Goal: Transaction & Acquisition: Purchase product/service

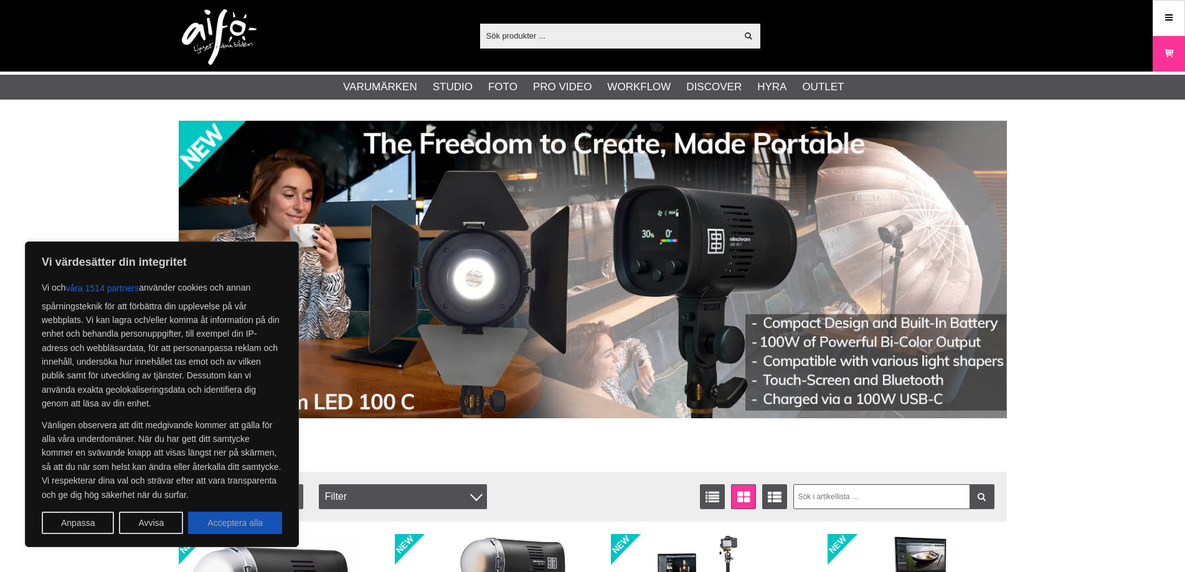
click at [214, 529] on button "Acceptera alla" at bounding box center [235, 523] width 94 height 22
checkbox input "true"
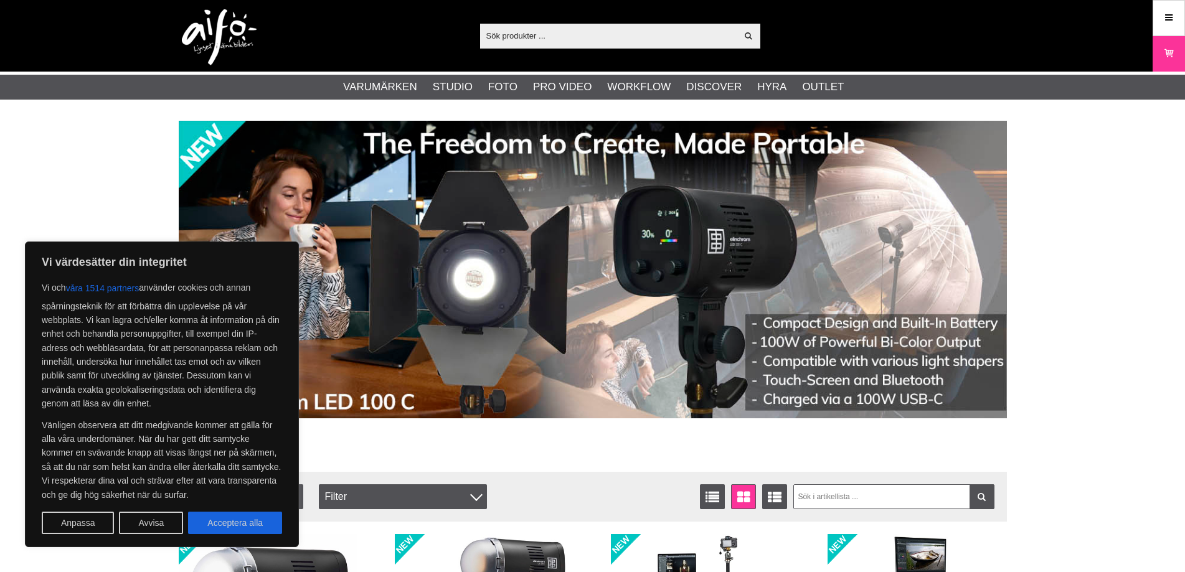
checkbox input "true"
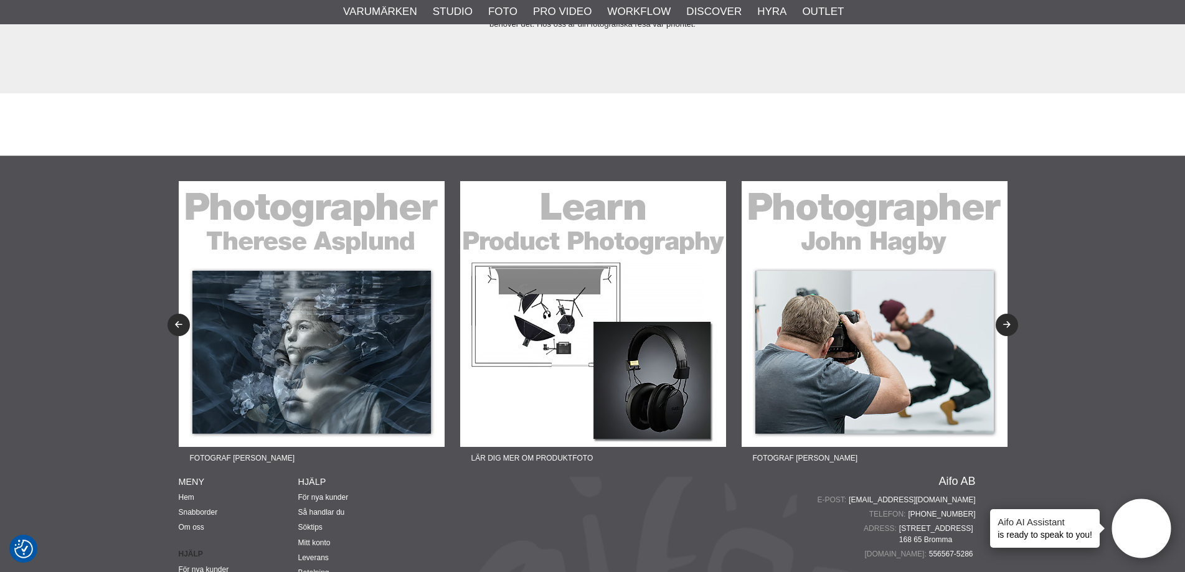
scroll to position [2981, 0]
